Goal: Navigation & Orientation: Find specific page/section

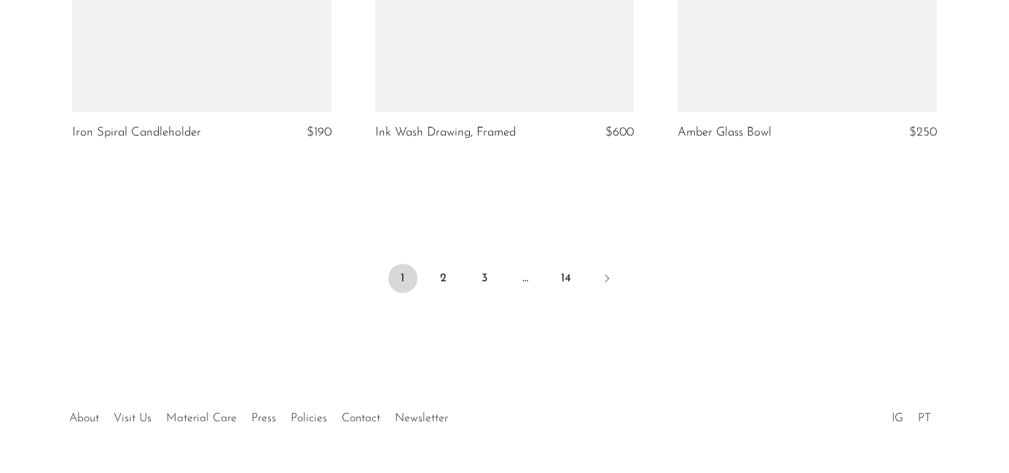
scroll to position [5164, 0]
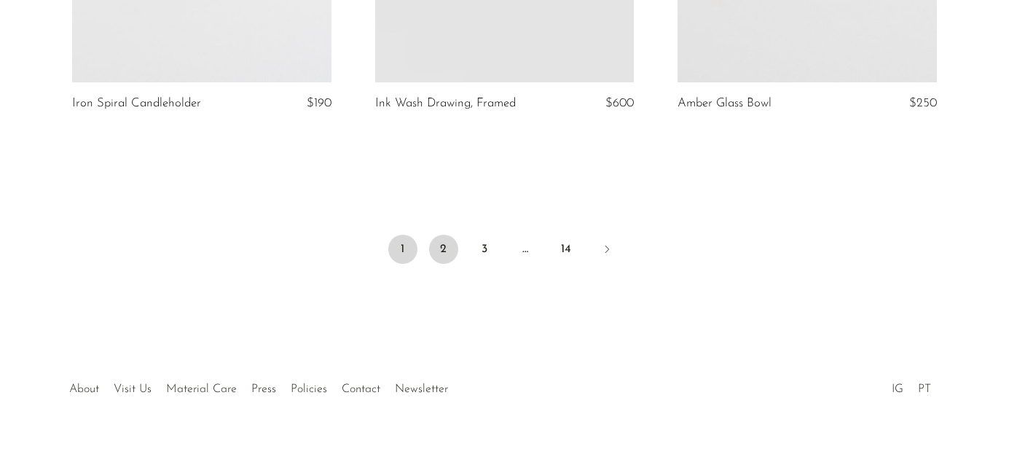
click at [441, 235] on link "2" at bounding box center [443, 249] width 29 height 29
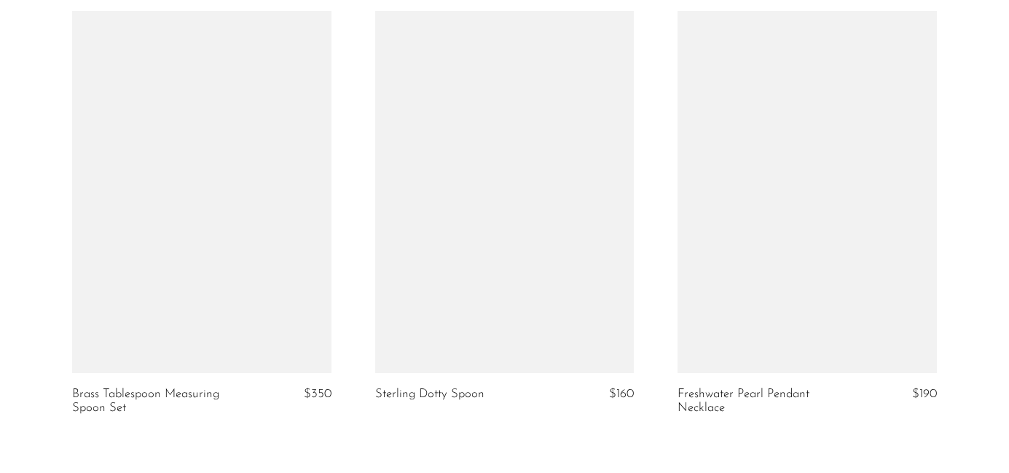
scroll to position [5204, 0]
